Goal: Find specific page/section: Find specific page/section

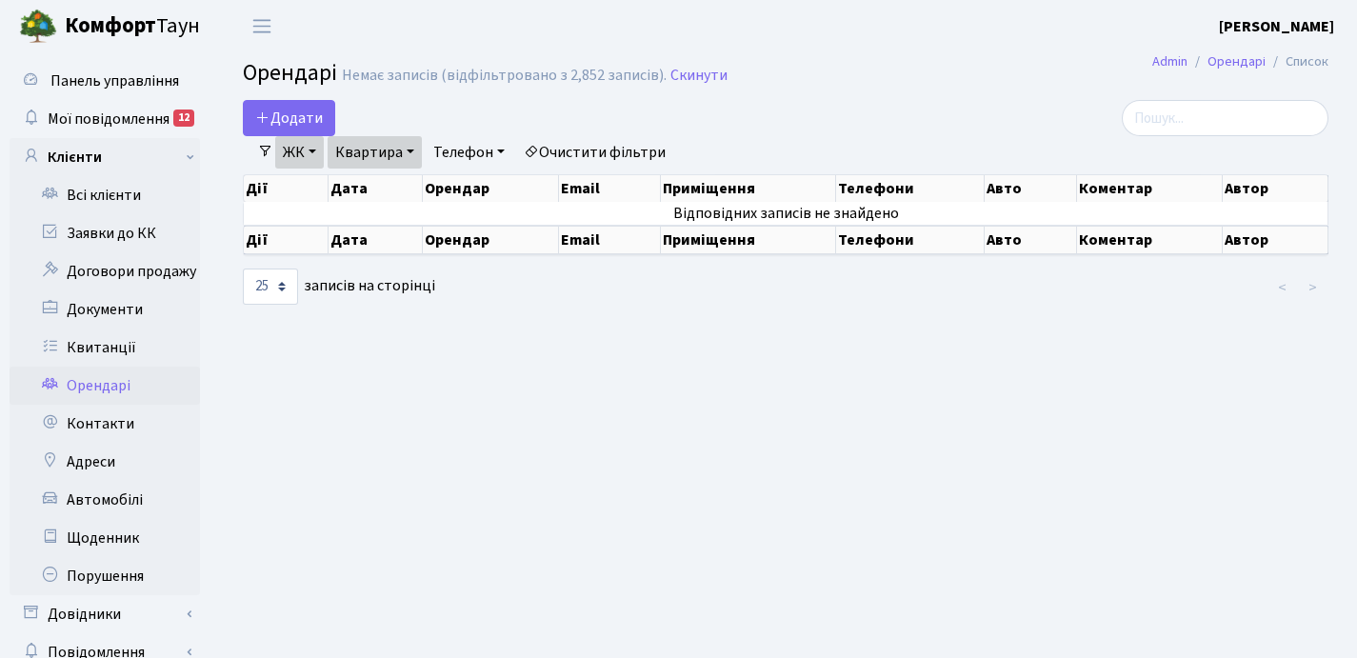
select select "25"
click at [116, 350] on link "Квитанції" at bounding box center [105, 348] width 191 height 38
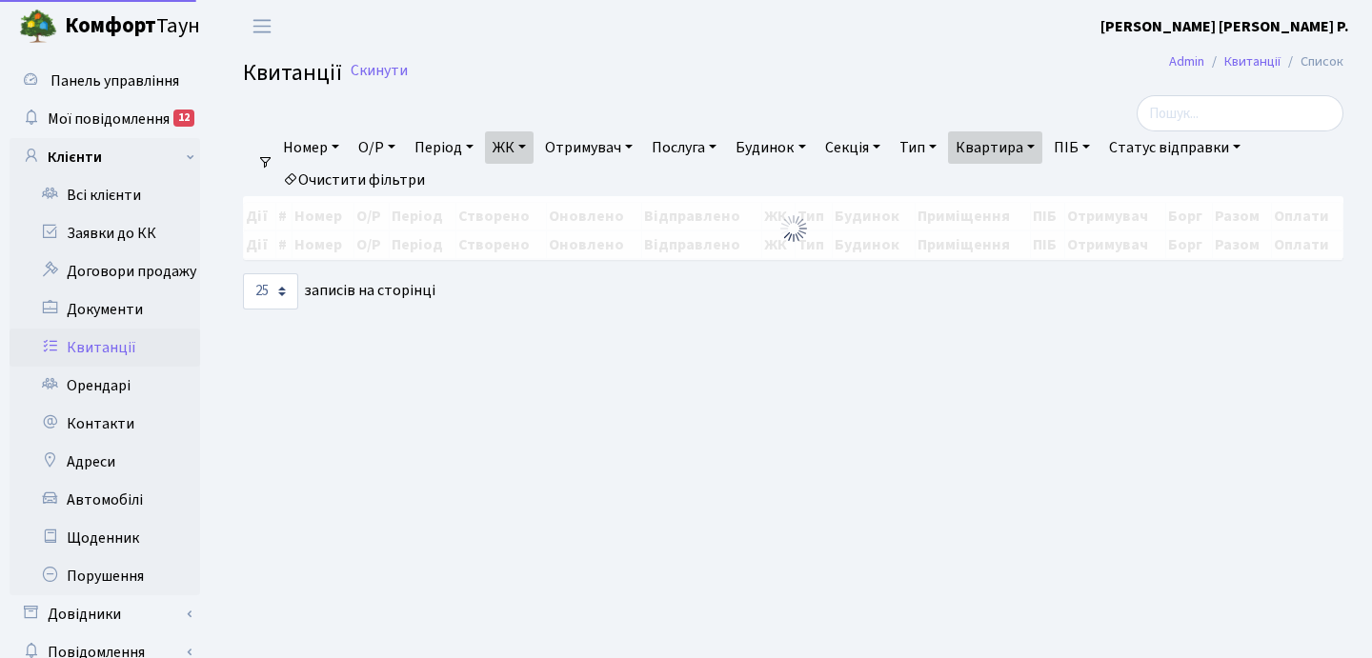
select select "25"
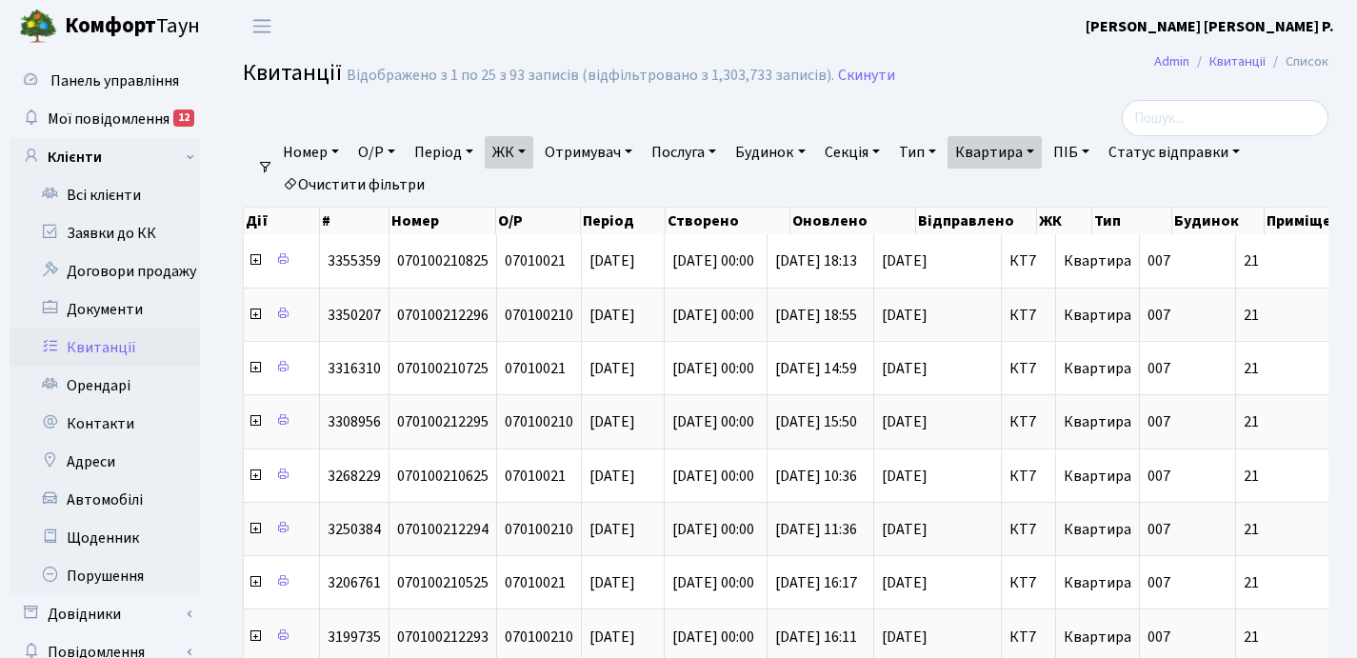
click at [1042, 145] on link "Квартира" at bounding box center [995, 152] width 94 height 32
click at [1042, 191] on input "21" at bounding box center [1004, 189] width 111 height 36
type input "2"
type input "112"
click at [530, 149] on link "ЖК" at bounding box center [509, 152] width 49 height 32
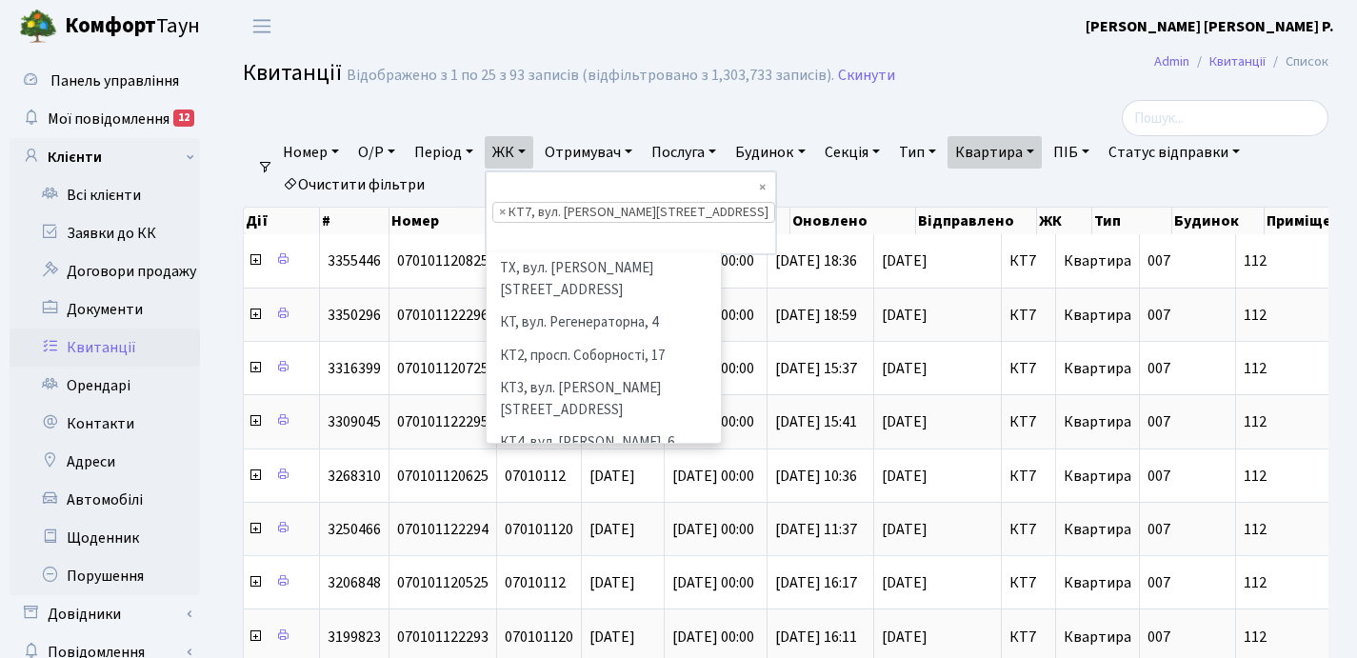
scroll to position [165, 0]
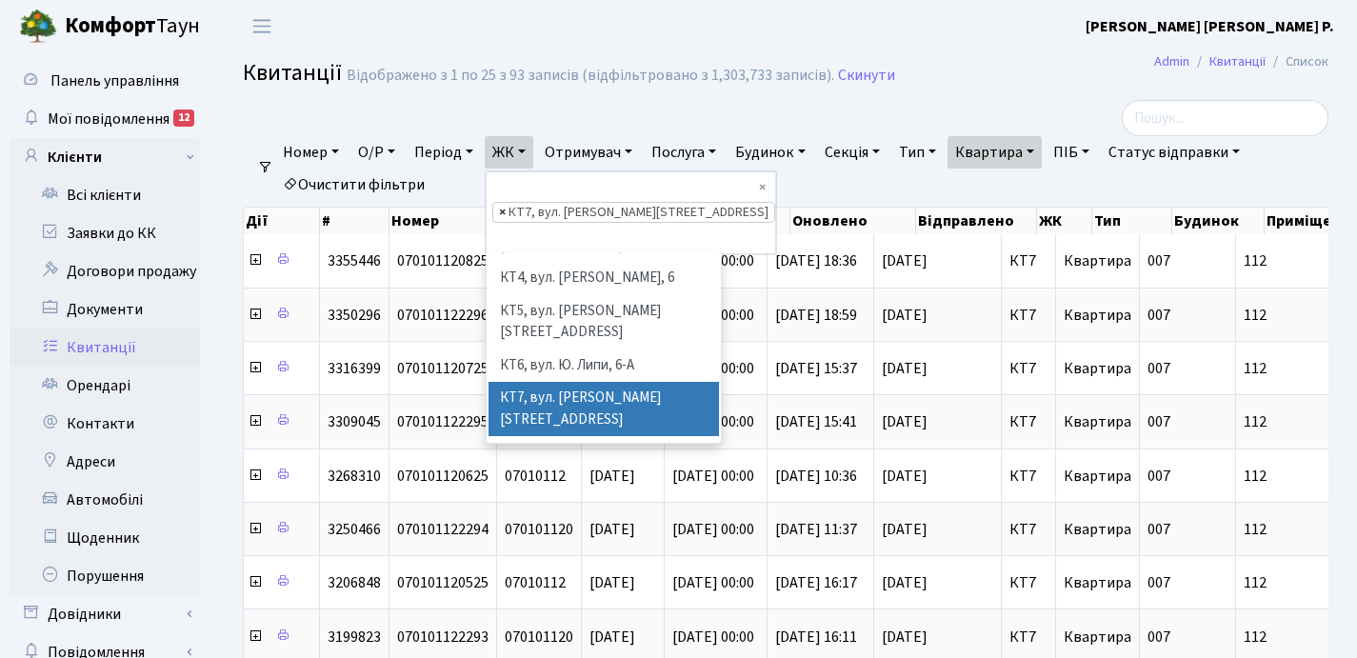
click at [506, 203] on span "×" at bounding box center [502, 212] width 7 height 19
select select
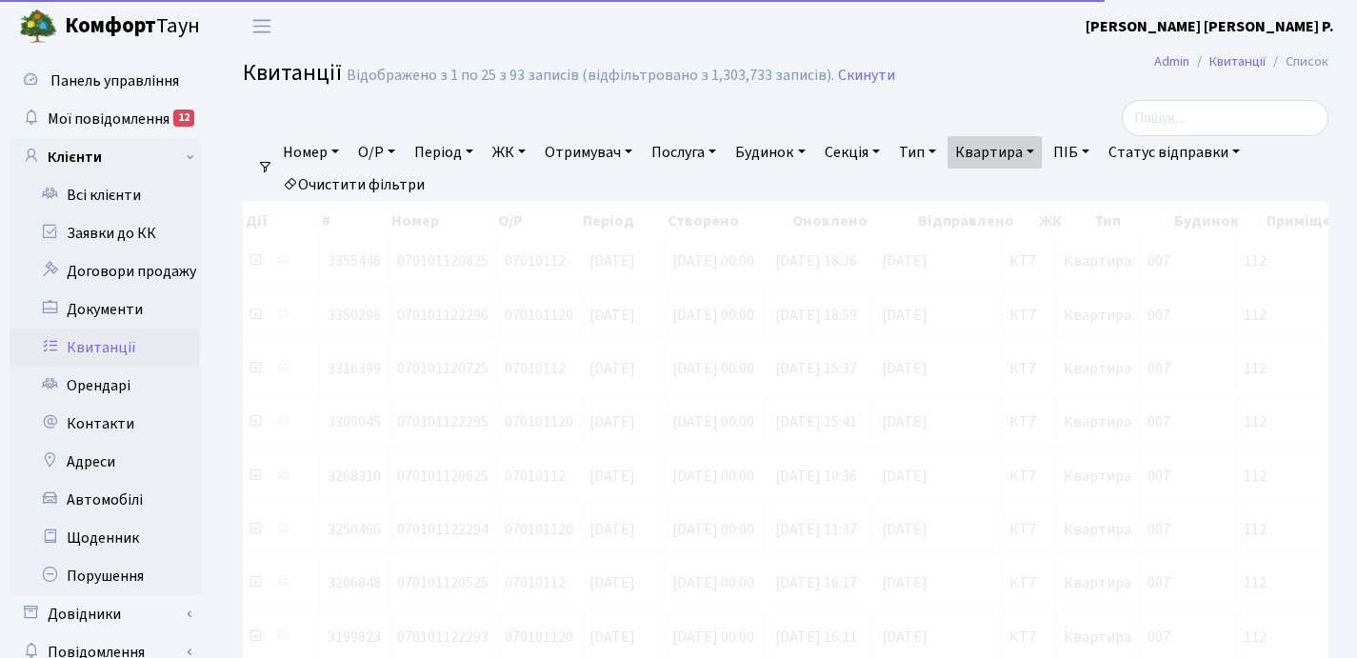
click at [531, 151] on link "ЖК" at bounding box center [509, 152] width 49 height 32
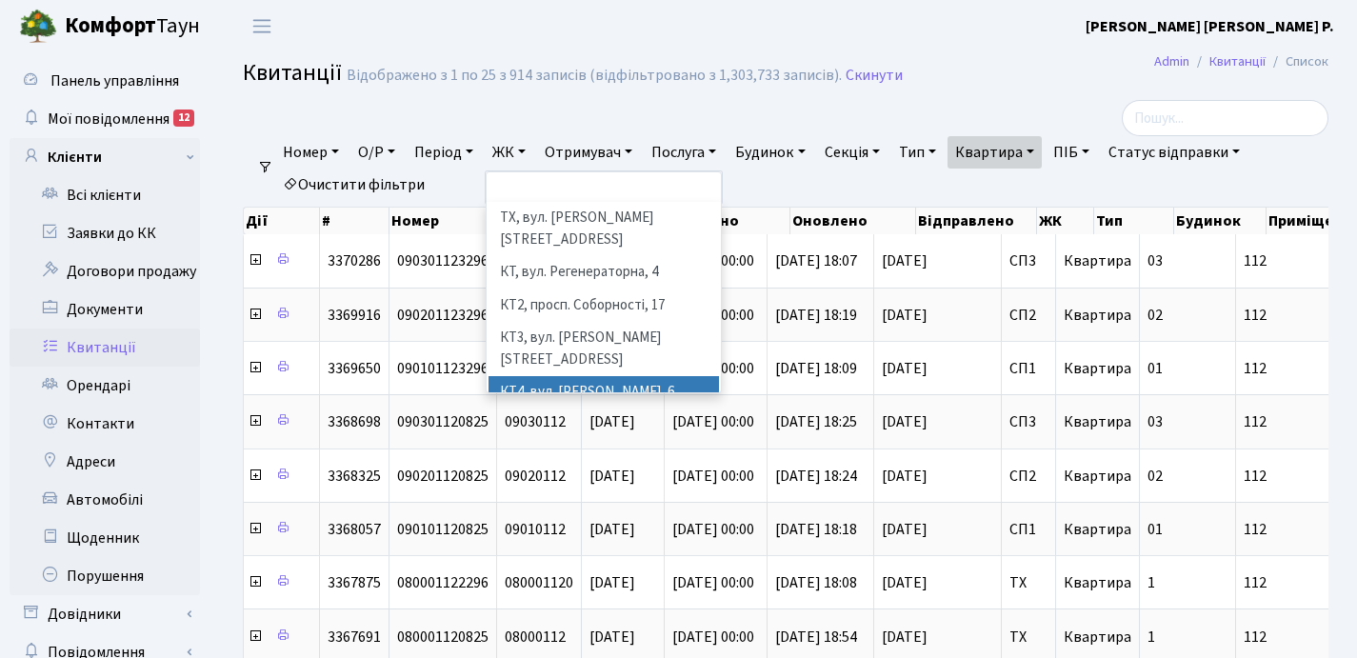
click at [567, 376] on li "КТ4, вул. [PERSON_NAME], 6" at bounding box center [604, 392] width 231 height 33
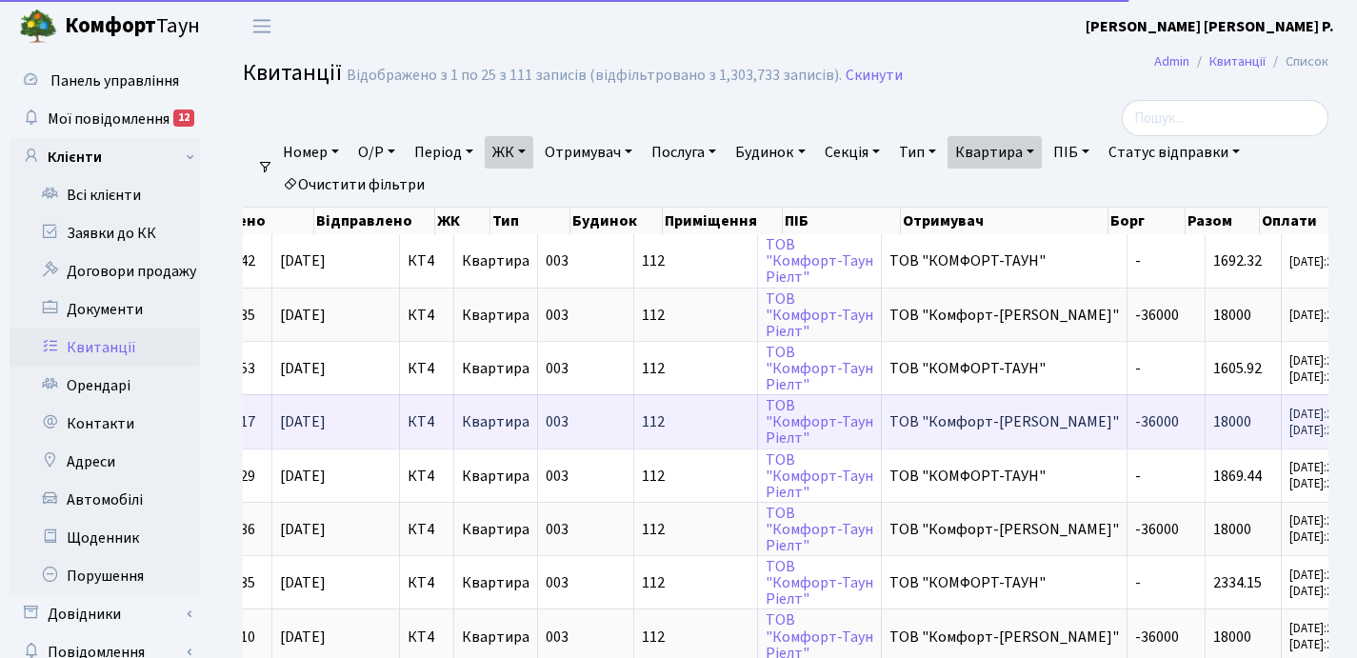
scroll to position [0, 654]
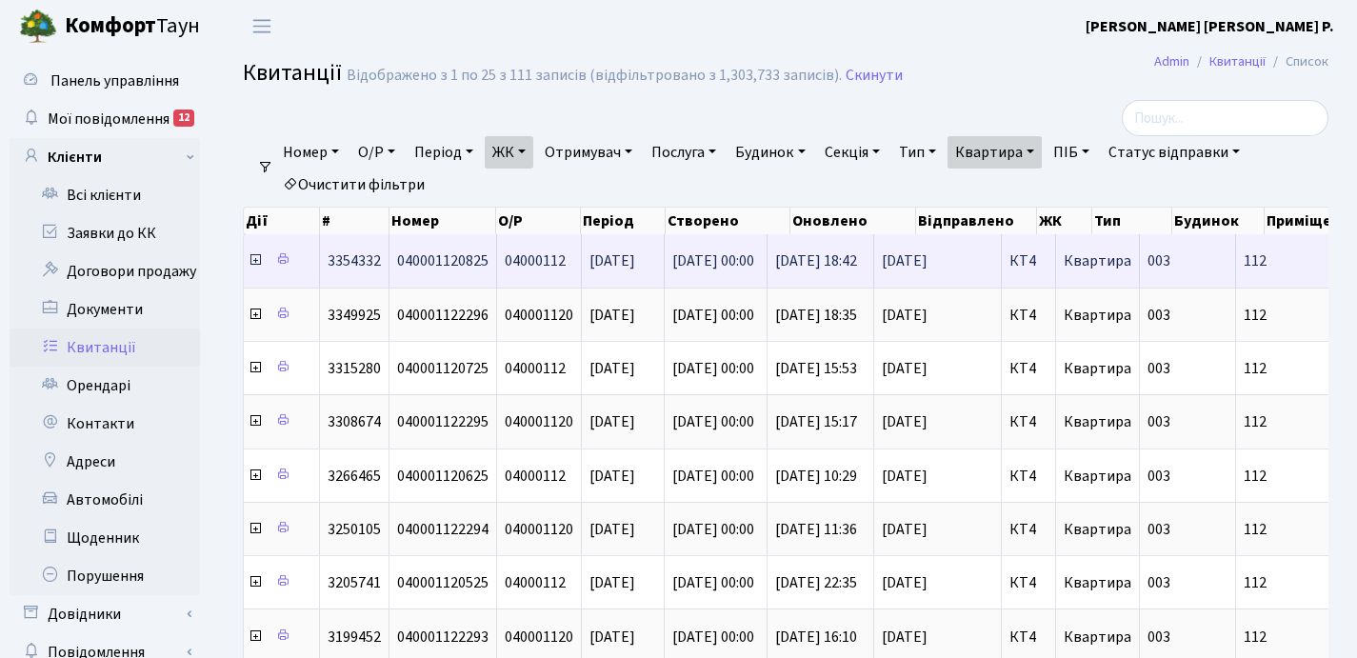
click at [255, 265] on icon at bounding box center [255, 259] width 15 height 15
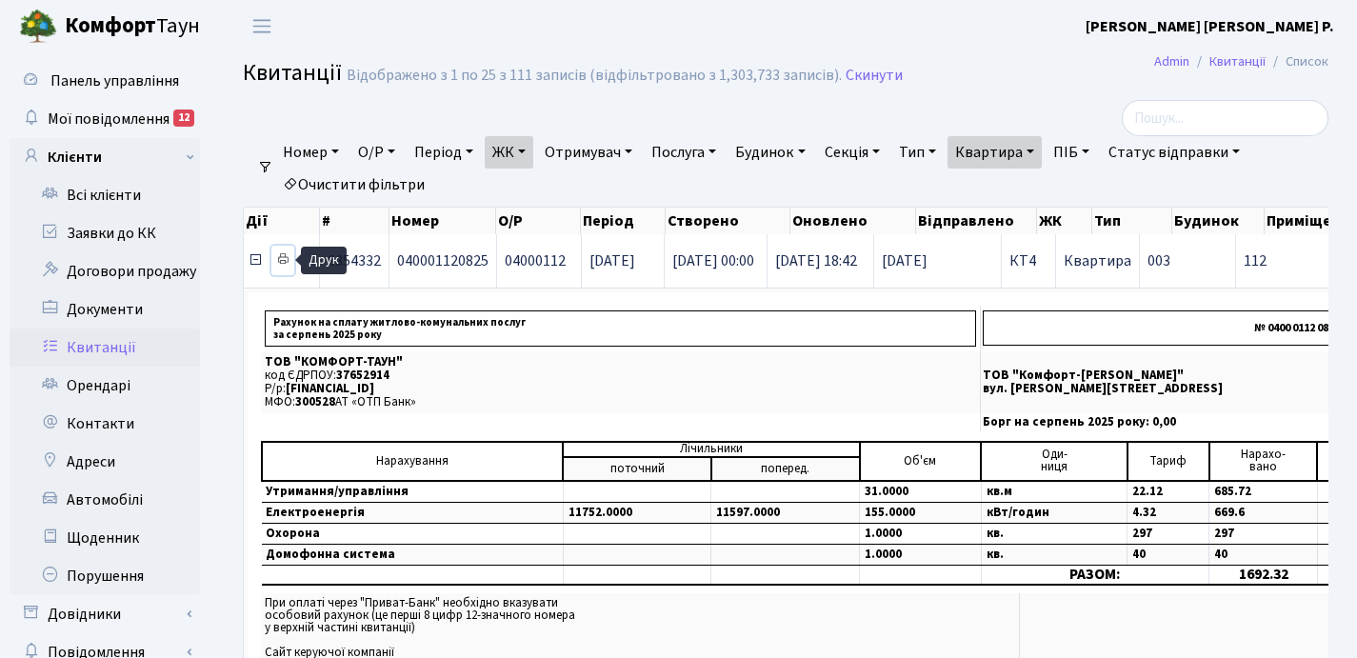
click at [283, 258] on icon at bounding box center [282, 258] width 13 height 13
